Goal: Task Accomplishment & Management: Use online tool/utility

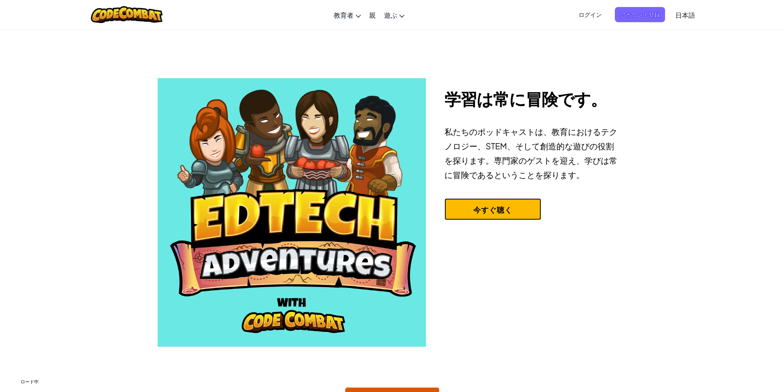
click at [485, 216] on button "今すぐ聴く" at bounding box center [493, 209] width 97 height 22
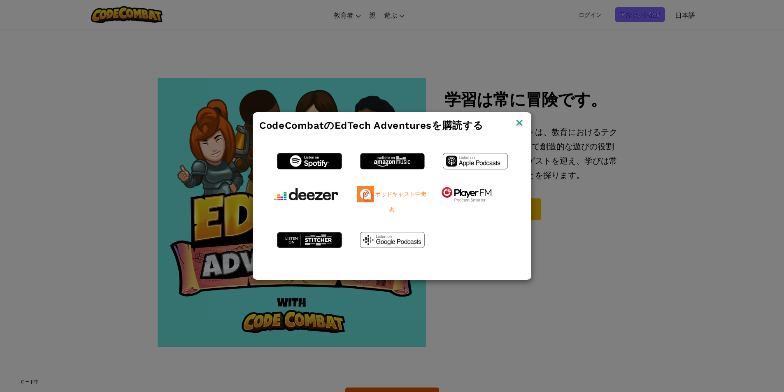
click at [516, 128] on img at bounding box center [519, 123] width 11 height 12
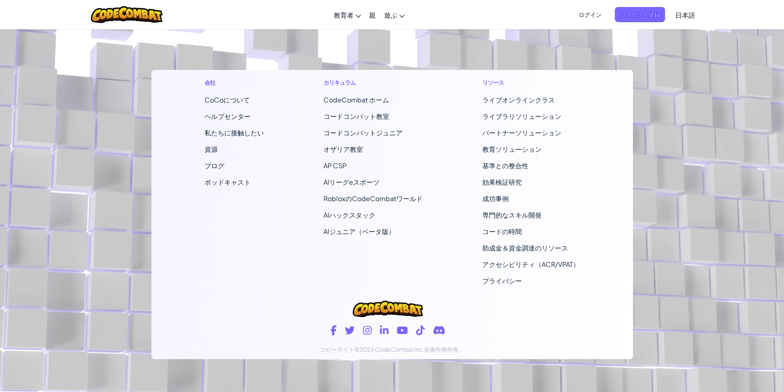
scroll to position [247, 0]
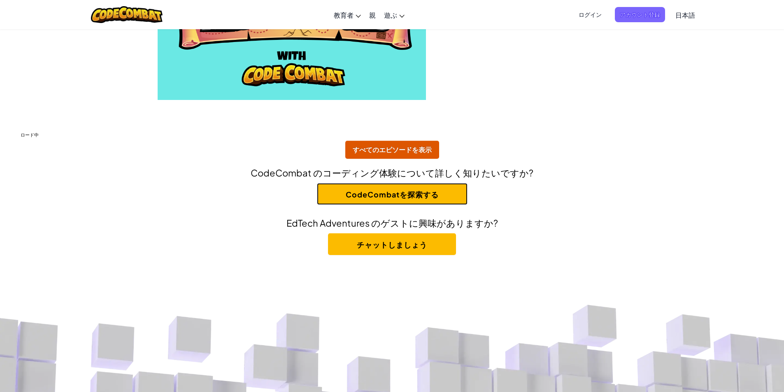
click at [399, 198] on font "CodeCombatを探索する" at bounding box center [392, 194] width 93 height 9
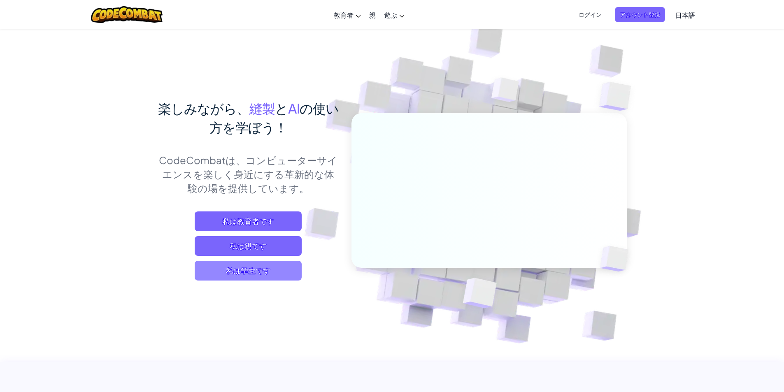
click at [269, 268] on font "私は学生です" at bounding box center [248, 270] width 44 height 9
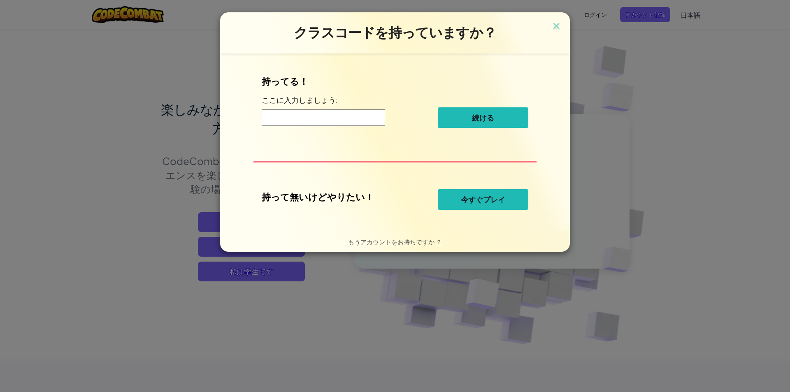
click at [504, 207] on button "今すぐプレイ" at bounding box center [483, 199] width 91 height 21
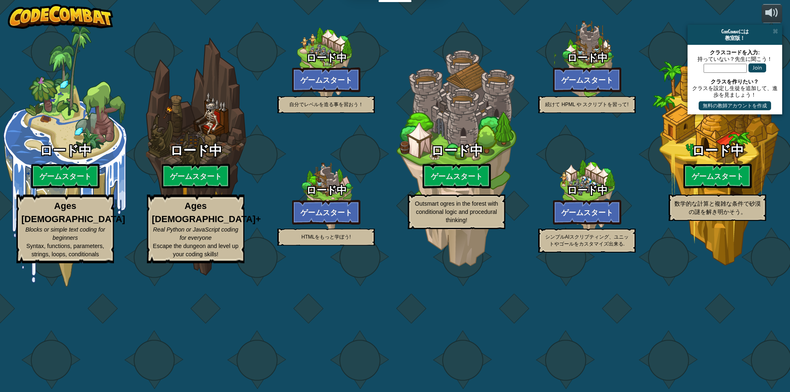
select select "ja"
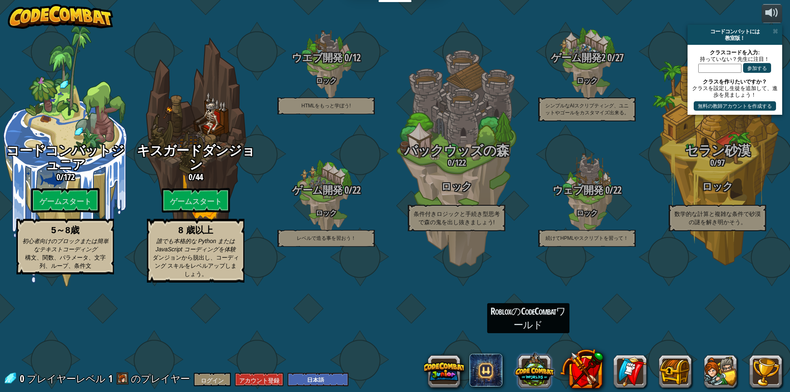
click at [542, 368] on button at bounding box center [535, 371] width 40 height 40
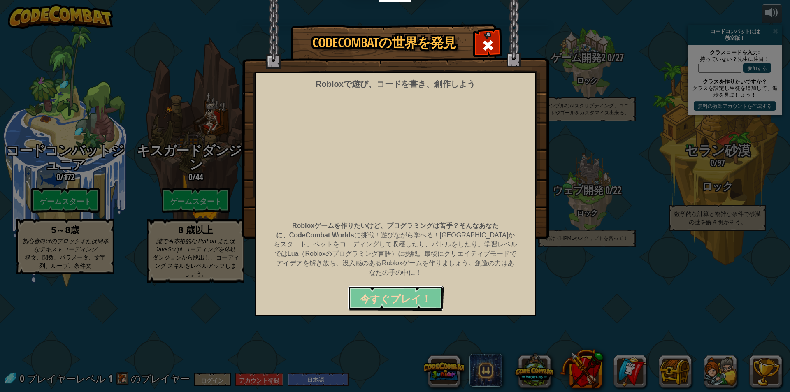
click at [404, 292] on font "今すぐプレイ！" at bounding box center [395, 298] width 71 height 13
